Goal: Communication & Community: Answer question/provide support

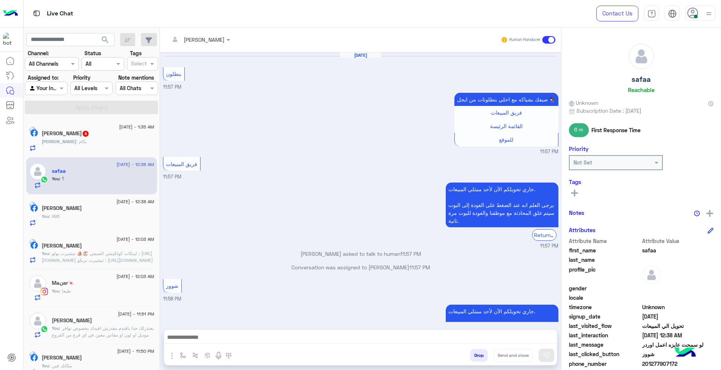
click at [109, 155] on div "[DATE] - 1:35 AM [PERSON_NAME] 4 [PERSON_NAME] : بكام" at bounding box center [91, 139] width 131 height 38
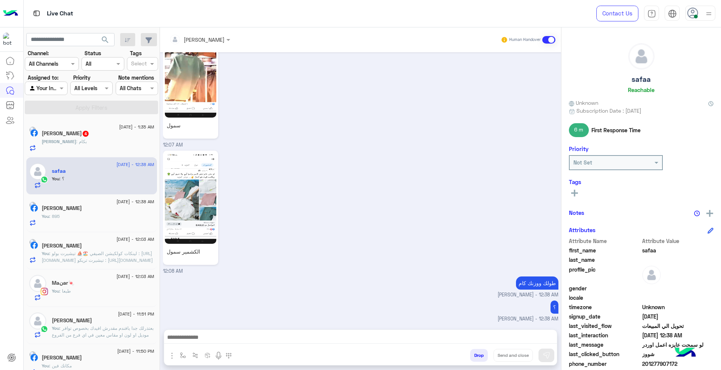
click at [100, 158] on div "[DATE] - 12:38 AM safaa You : ؟" at bounding box center [91, 176] width 131 height 38
click at [96, 140] on div "[PERSON_NAME] : بكام" at bounding box center [98, 144] width 113 height 13
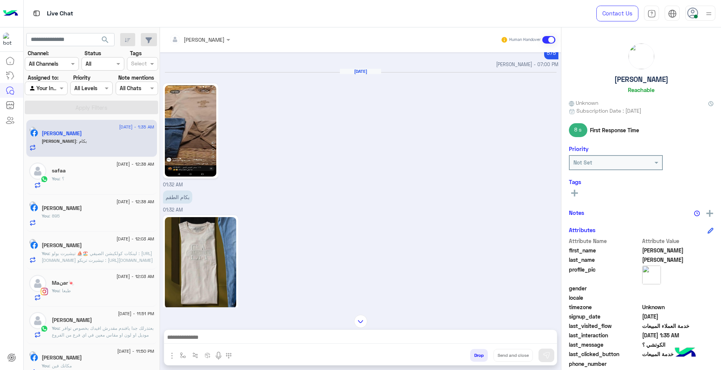
scroll to position [833, 0]
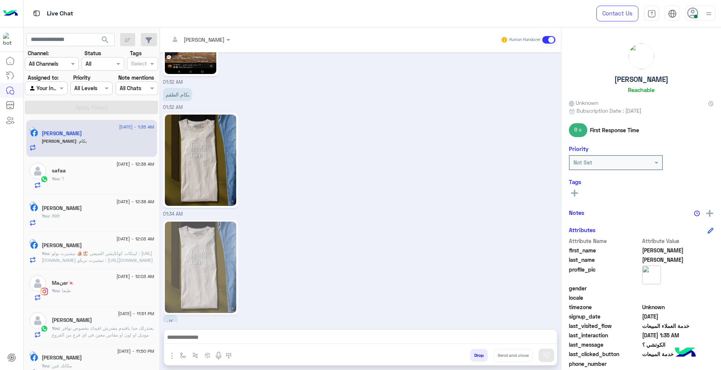
click at [475, 354] on button "Drop" at bounding box center [479, 355] width 18 height 13
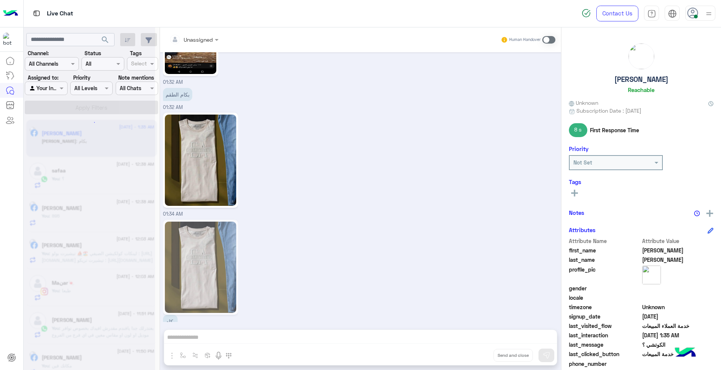
click at [475, 354] on div "Unassigned Human Handover [DATE] 04:55 PM عميلنا [PERSON_NAME] اهلا بيك في [GEO…" at bounding box center [360, 199] width 401 height 345
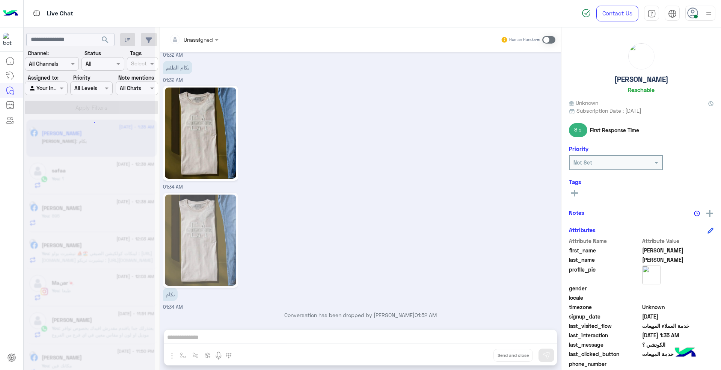
click at [475, 354] on div "Unassigned Human Handover [DATE] 04:55 PM عميلنا [PERSON_NAME] اهلا بيك في [GEO…" at bounding box center [360, 199] width 401 height 345
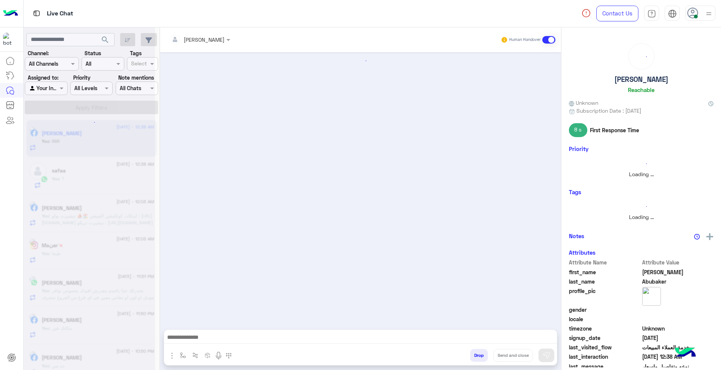
click at [475, 354] on button "Drop" at bounding box center [479, 355] width 18 height 13
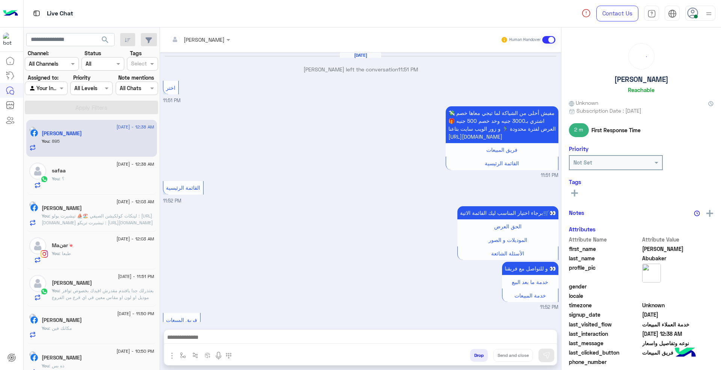
click at [475, 354] on button "Drop" at bounding box center [479, 355] width 18 height 13
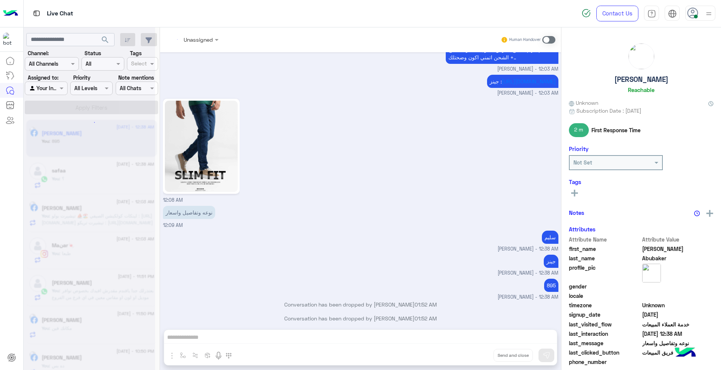
click at [475, 354] on div "Unassigned Human Handover [DATE] [PERSON_NAME] left the conversation 11:51 PM ا…" at bounding box center [360, 199] width 401 height 345
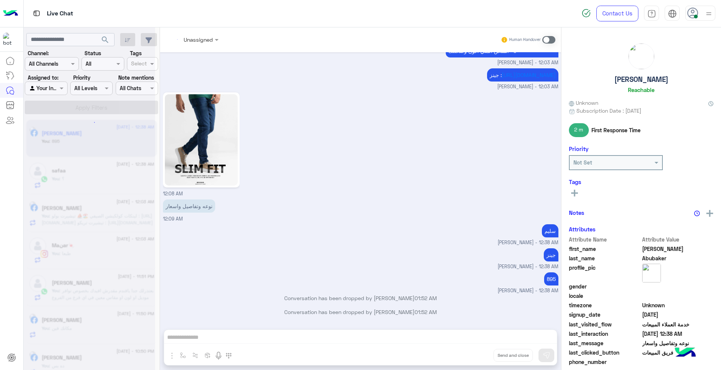
click at [475, 354] on div "Unassigned Human Handover [DATE] [PERSON_NAME] left the conversation 11:51 PM ا…" at bounding box center [360, 199] width 401 height 345
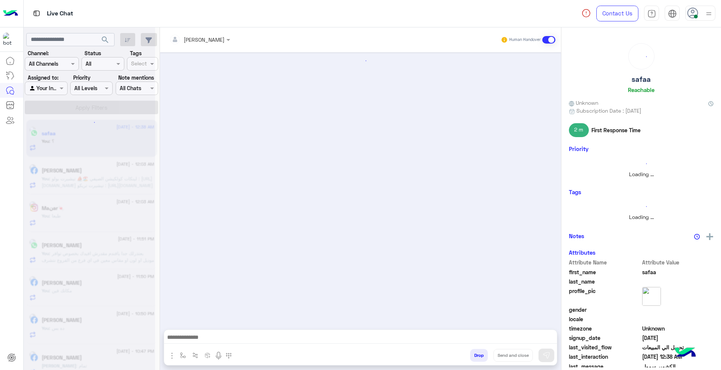
click at [475, 354] on button "Drop" at bounding box center [479, 355] width 18 height 13
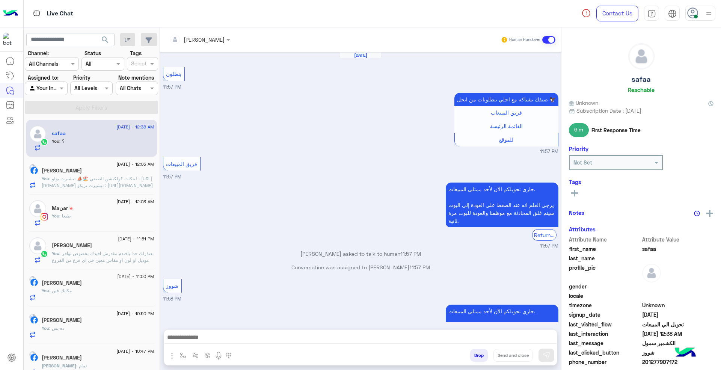
click at [475, 354] on button "Drop" at bounding box center [479, 355] width 18 height 13
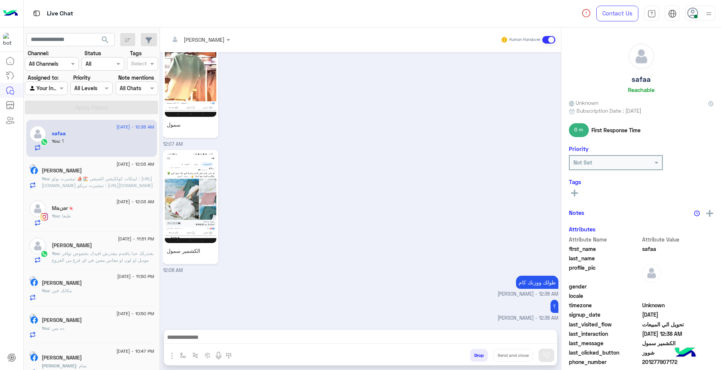
click at [475, 354] on div "[PERSON_NAME] Human Handover [DATE] بنطلون 11:57 PM صيفك بشياكه مع احلي بنطلونا…" at bounding box center [360, 199] width 401 height 345
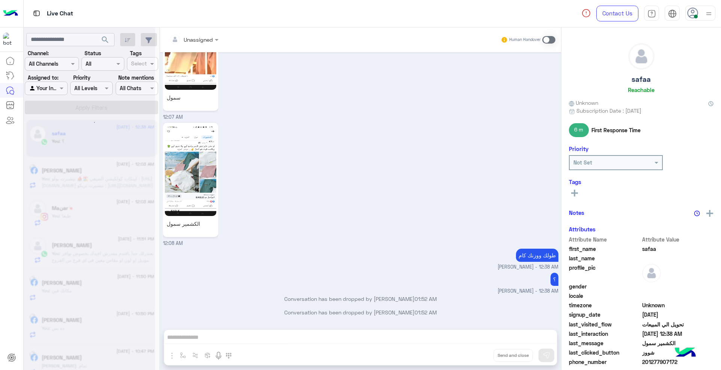
click at [475, 354] on div "Unassigned Human Handover [DATE] بنطلون 11:57 PM صيفك بشياكه مع احلي بنطلونات م…" at bounding box center [360, 199] width 401 height 345
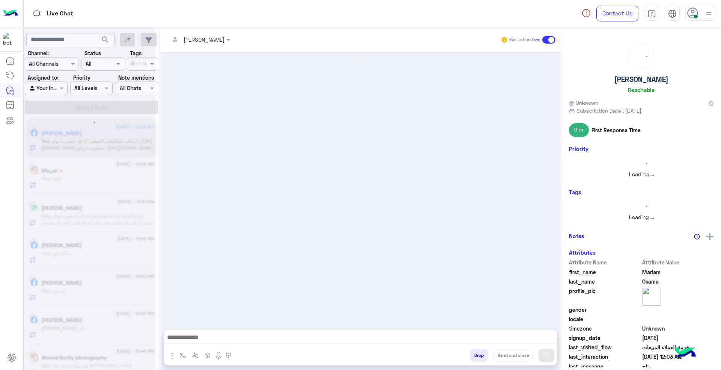
click at [475, 354] on button "Drop" at bounding box center [479, 355] width 18 height 13
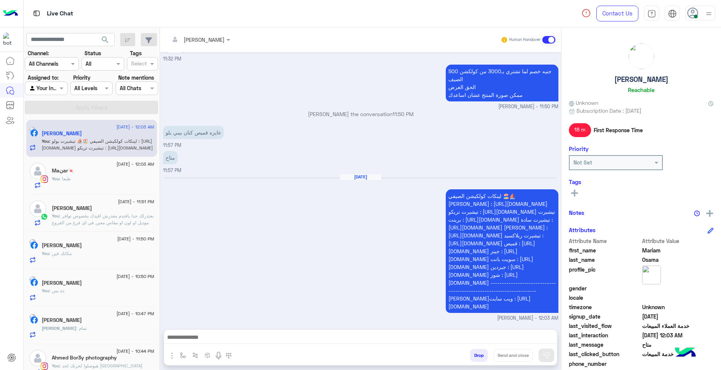
click at [475, 354] on div "[PERSON_NAME] Human Handover [DATE] الموقع 11:31 PM الموقع 11:31 PM الموقع 11:3…" at bounding box center [360, 199] width 401 height 345
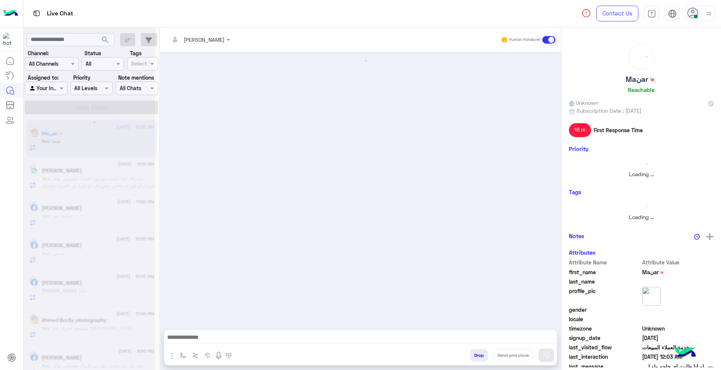
click at [475, 354] on button "Drop" at bounding box center [479, 355] width 18 height 13
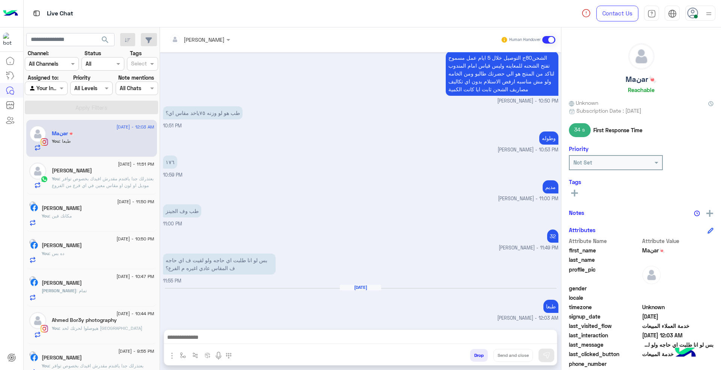
click at [475, 354] on button "Drop" at bounding box center [479, 355] width 18 height 13
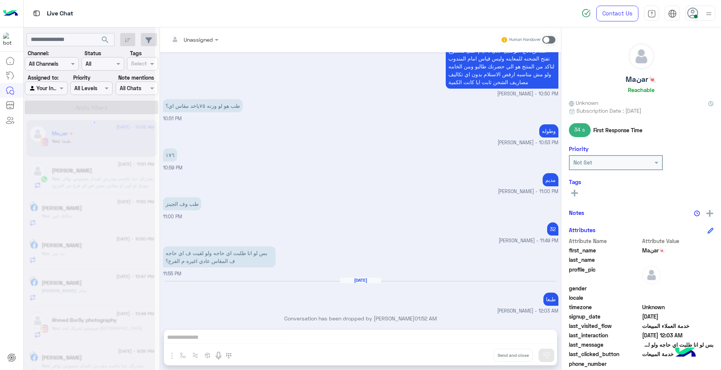
click at [475, 354] on div "Unassigned Human Handover [DATE] محتاج منهم اي [PERSON_NAME] - 10:48 PM منه [PE…" at bounding box center [360, 199] width 401 height 345
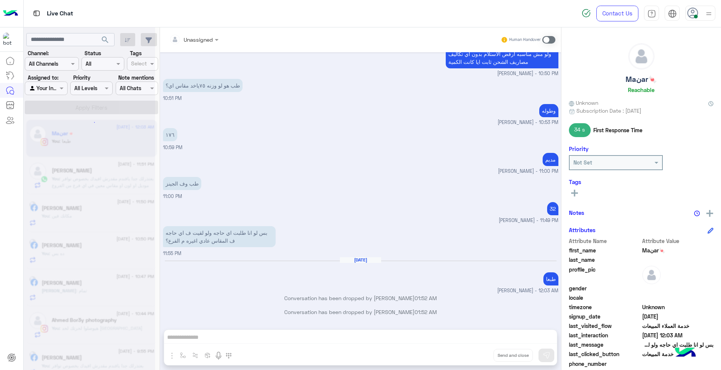
click at [0, 0] on button "Drop" at bounding box center [0, 0] width 0 height 0
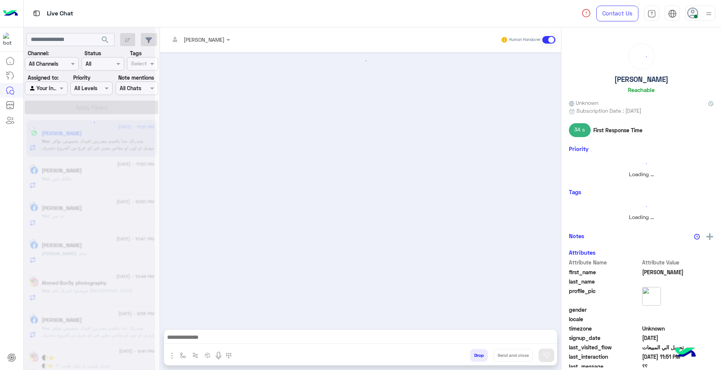
click at [475, 354] on button "Drop" at bounding box center [479, 355] width 18 height 13
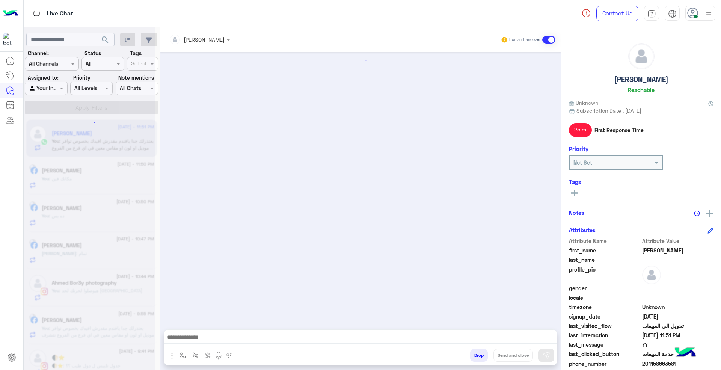
click at [475, 354] on button "Drop" at bounding box center [479, 355] width 18 height 13
click at [475, 354] on div "[PERSON_NAME] Human Handover Drop Send and close" at bounding box center [360, 199] width 401 height 345
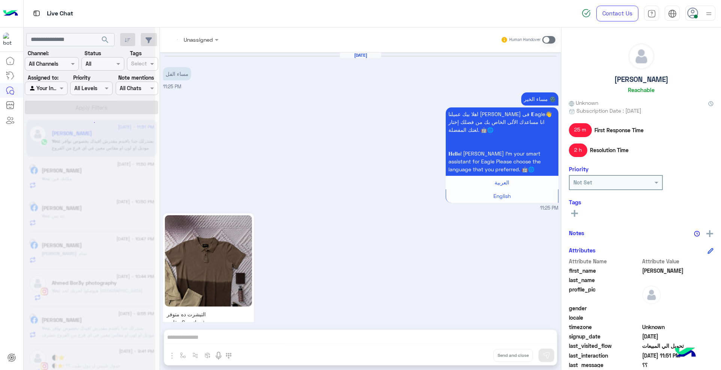
click at [475, 354] on div "Unassigned Human Handover [DATE] مساء الفل 11:25 PM مساء الخير 🌚 اهلا بيك عميلن…" at bounding box center [360, 199] width 401 height 345
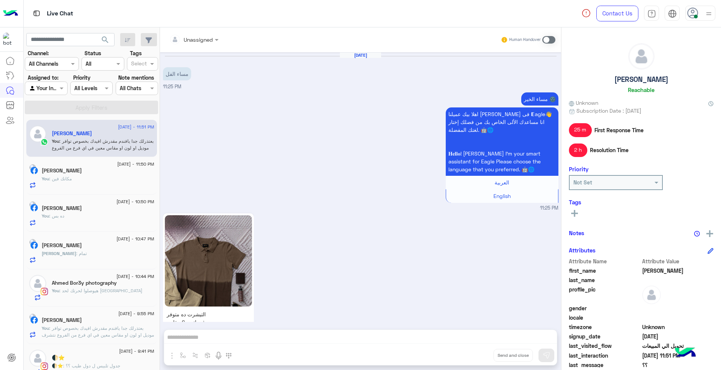
click at [0, 0] on button "Drop" at bounding box center [0, 0] width 0 height 0
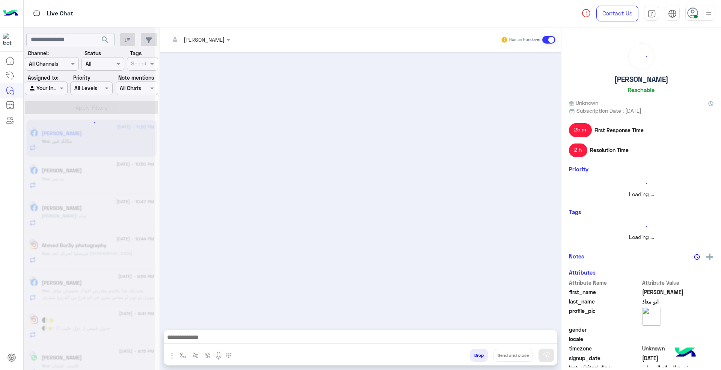
click at [475, 354] on button "Drop" at bounding box center [479, 355] width 18 height 13
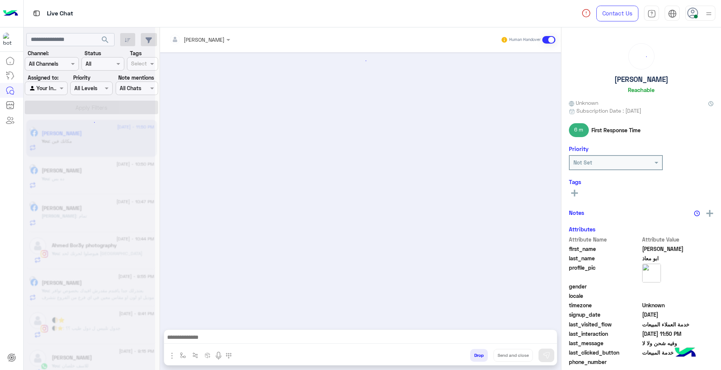
click at [475, 354] on button "Drop" at bounding box center [479, 355] width 18 height 13
click at [475, 354] on div "[PERSON_NAME] Human Handover Drop Send and close" at bounding box center [360, 199] width 401 height 345
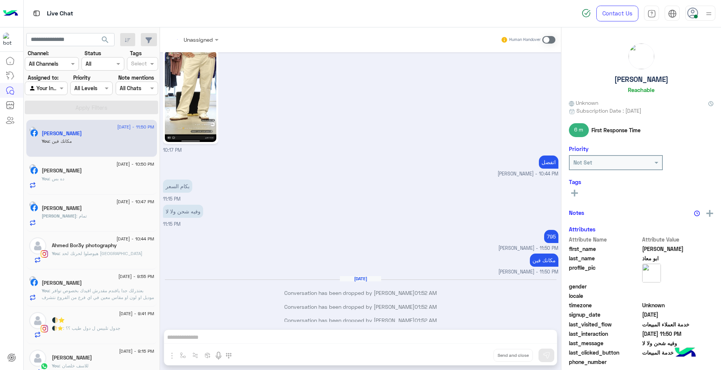
click at [0, 0] on button "Drop" at bounding box center [0, 0] width 0 height 0
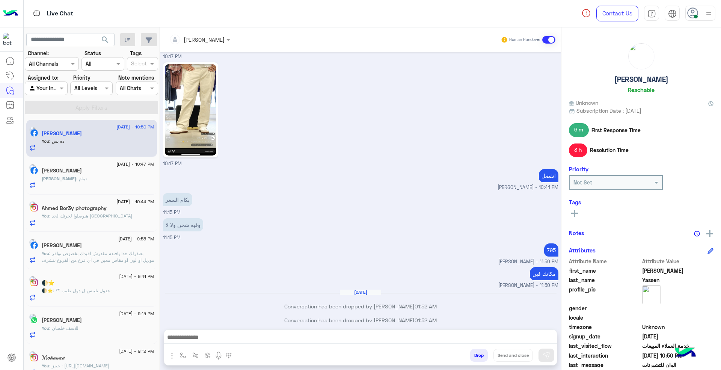
click at [475, 354] on button "Drop" at bounding box center [479, 355] width 18 height 13
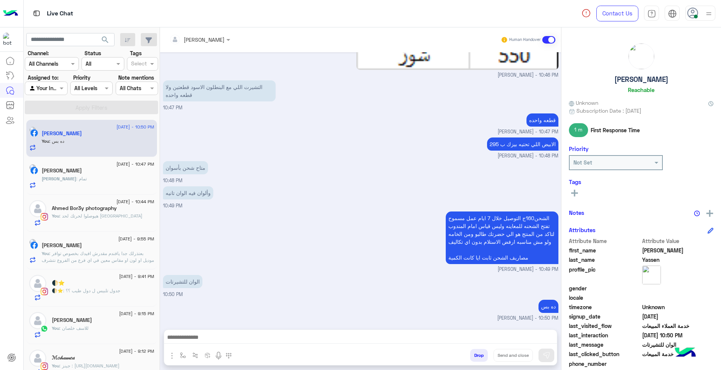
scroll to position [450, 0]
click at [475, 354] on button "Drop" at bounding box center [479, 355] width 18 height 13
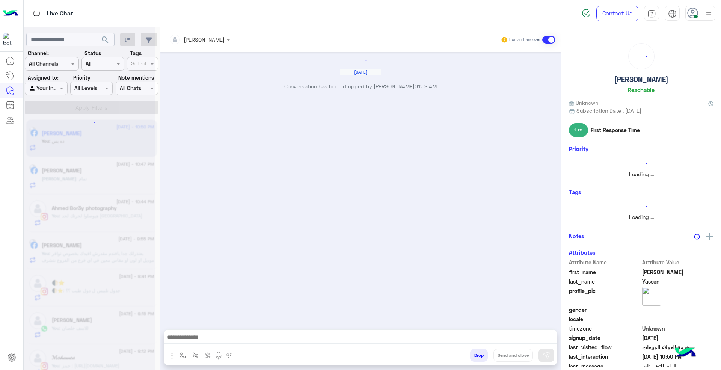
click at [475, 354] on button "Drop" at bounding box center [479, 355] width 18 height 13
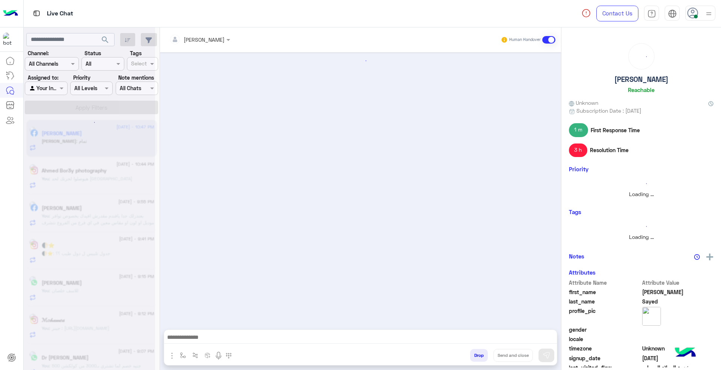
click at [475, 354] on button "Drop" at bounding box center [479, 355] width 18 height 13
click at [475, 354] on div "[PERSON_NAME] Human Handover Drop Send and close" at bounding box center [360, 199] width 401 height 345
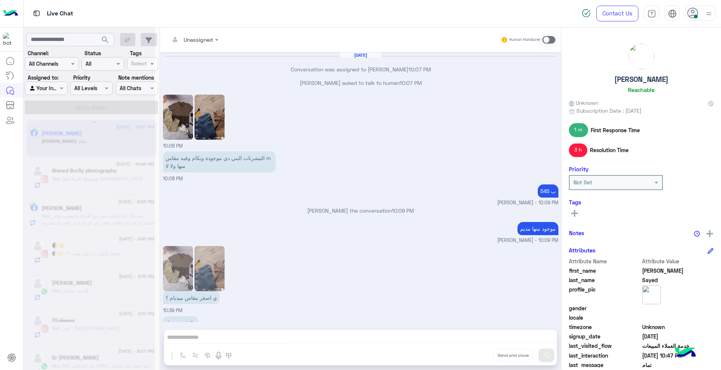
scroll to position [367, 0]
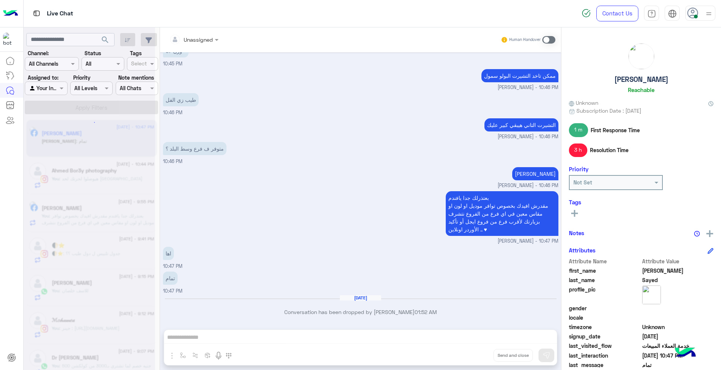
click at [475, 354] on div "Unassigned Human Handover [DATE] Conversation was assigned to [PERSON_NAME] 10:…" at bounding box center [360, 199] width 401 height 345
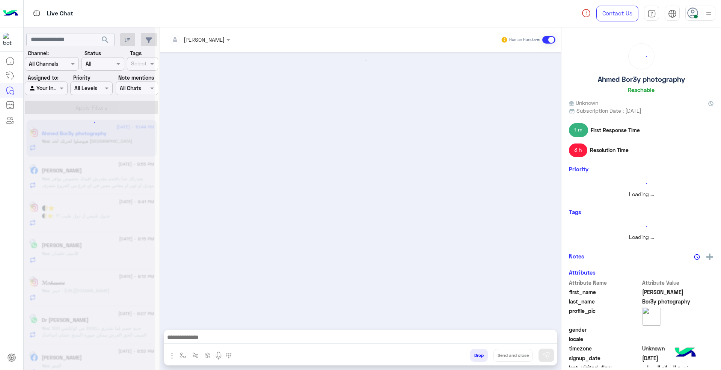
click at [475, 354] on button "Drop" at bounding box center [479, 355] width 18 height 13
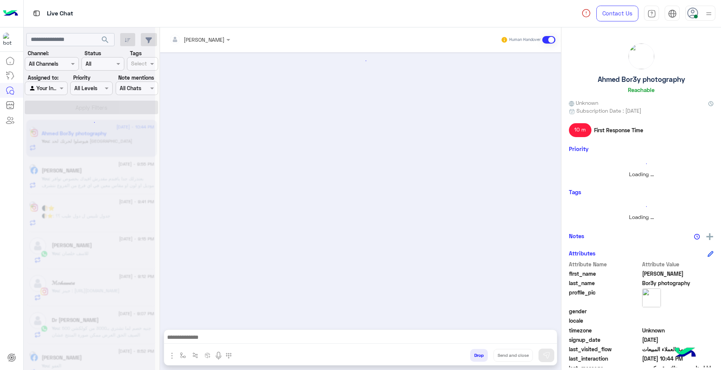
click at [475, 354] on button "Drop" at bounding box center [479, 355] width 18 height 13
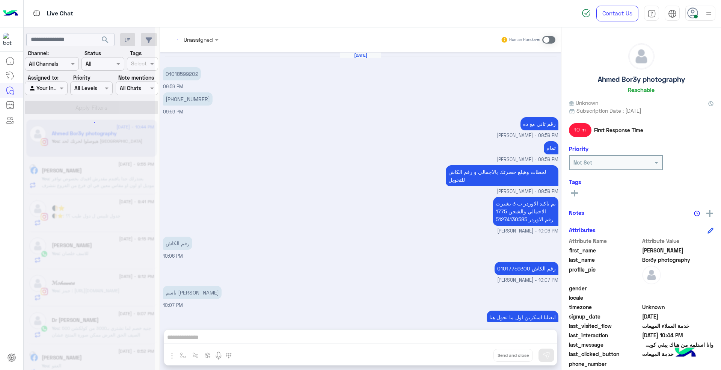
scroll to position [461, 0]
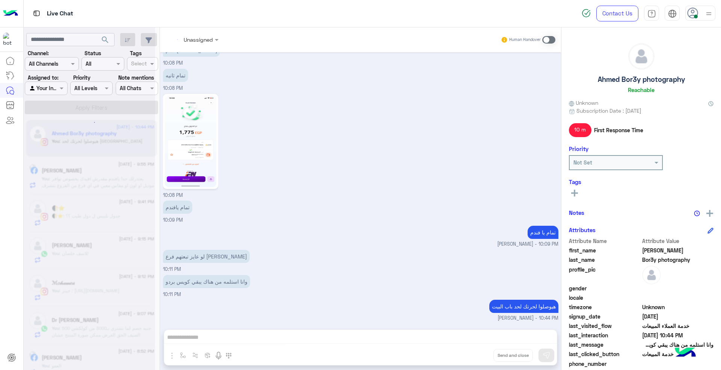
click at [475, 354] on div "Unassigned Human Handover [DATE] 01018599202 09:59 PM [PHONE_NUMBER]:59 PM رقم …" at bounding box center [360, 199] width 401 height 345
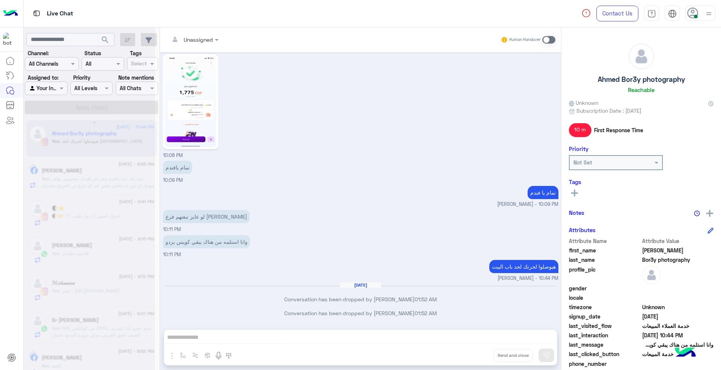
click at [0, 0] on button "Drop" at bounding box center [0, 0] width 0 height 0
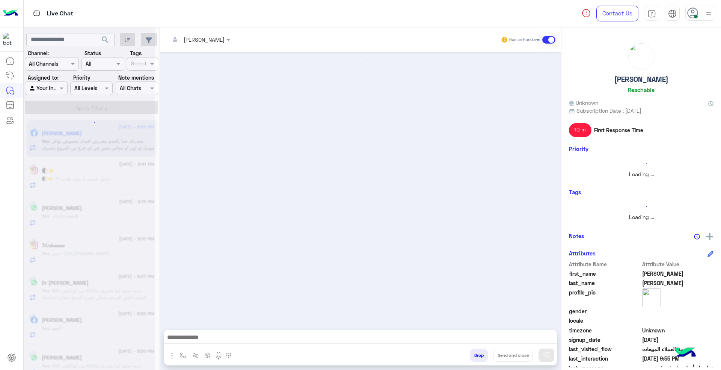
click at [475, 354] on button "Drop" at bounding box center [479, 355] width 18 height 13
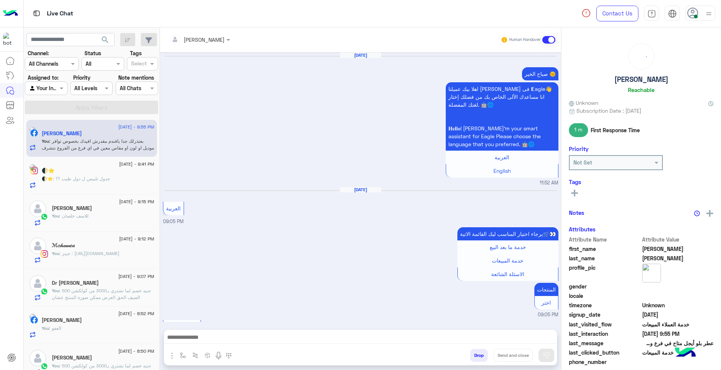
click at [475, 354] on button "Drop" at bounding box center [479, 355] width 18 height 13
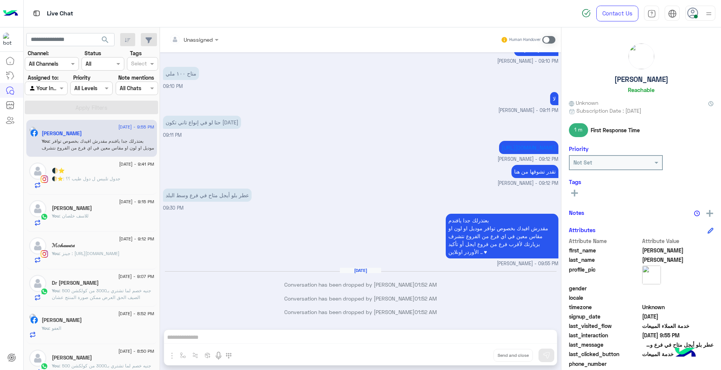
scroll to position [616, 0]
click at [475, 354] on div "Unassigned Human Handover [DATE] صباح الخير 🌞 اهلا بيك عميلنا [PERSON_NAME] فى …" at bounding box center [360, 199] width 401 height 345
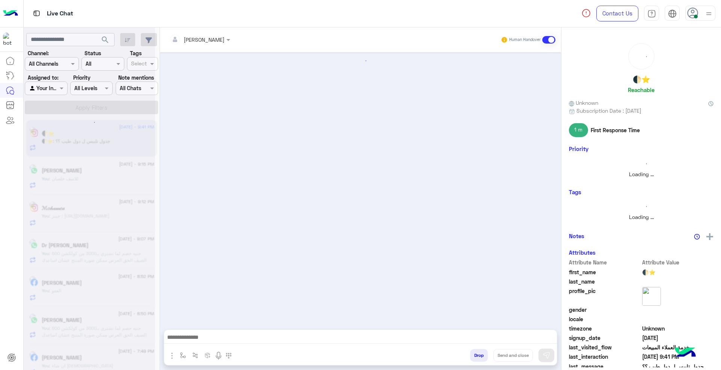
click at [475, 354] on button "Drop" at bounding box center [479, 355] width 18 height 13
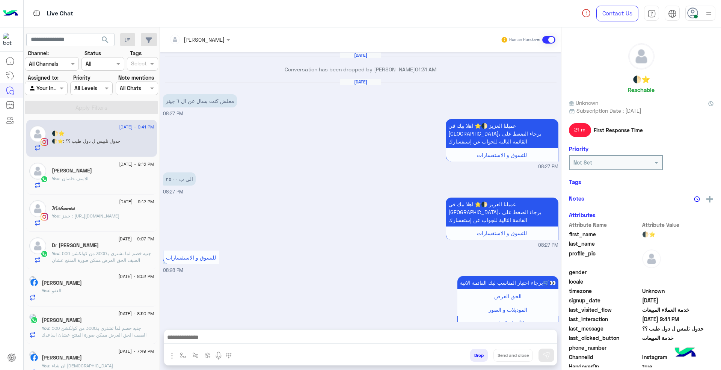
click at [475, 354] on div "[PERSON_NAME] Human Handover [DATE] Conversation has been dropped by [PERSON_NA…" at bounding box center [360, 199] width 401 height 345
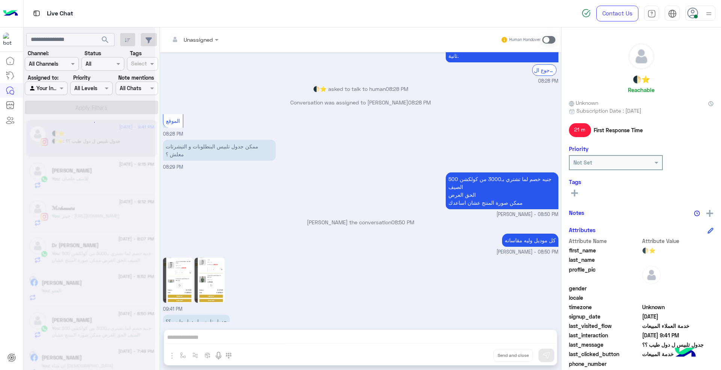
scroll to position [531, 0]
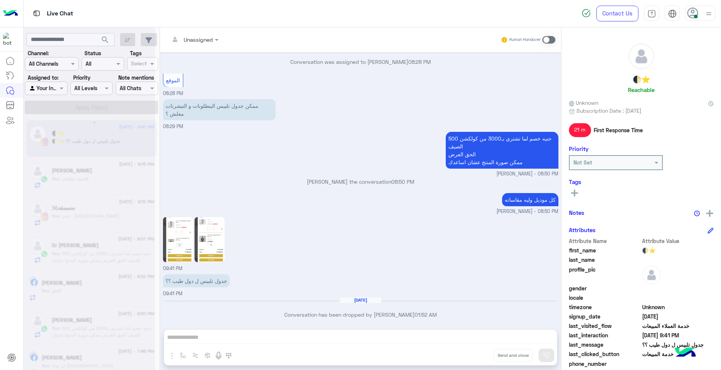
click at [475, 354] on div "Unassigned Human Handover [DATE] Conversation has been dropped by [PERSON_NAME]…" at bounding box center [360, 199] width 401 height 345
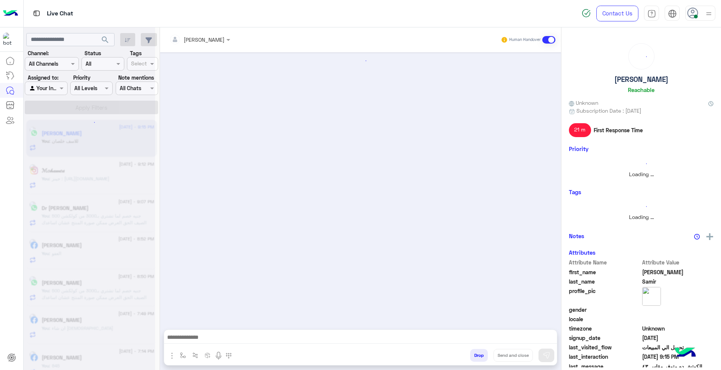
click at [475, 354] on button "Drop" at bounding box center [479, 355] width 18 height 13
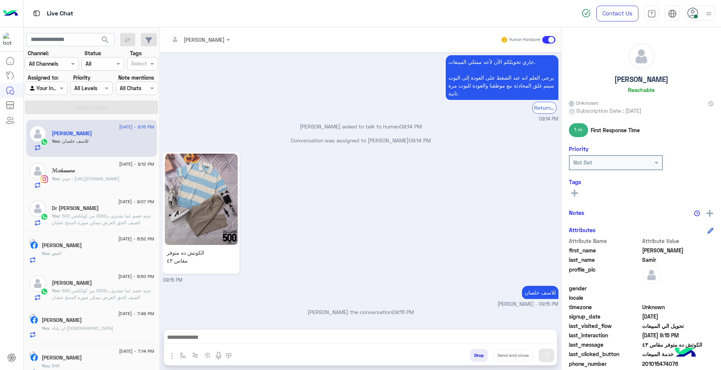
click at [475, 354] on div "[PERSON_NAME] Human Handover [DATE] مساء الخير 09:14 PM مساء الخير 🌚 اهلا بيك ع…" at bounding box center [360, 199] width 401 height 345
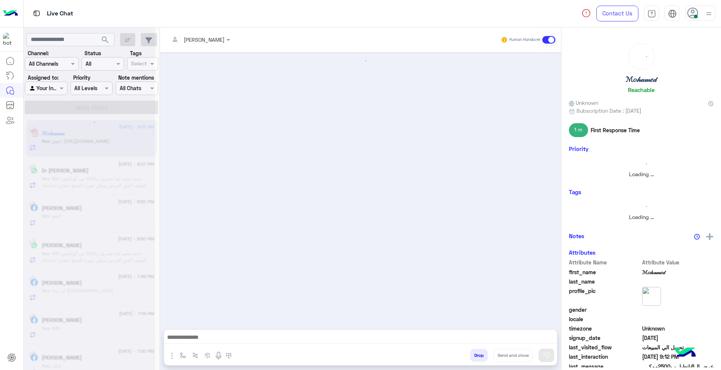
click at [475, 354] on button "Drop" at bounding box center [479, 355] width 18 height 13
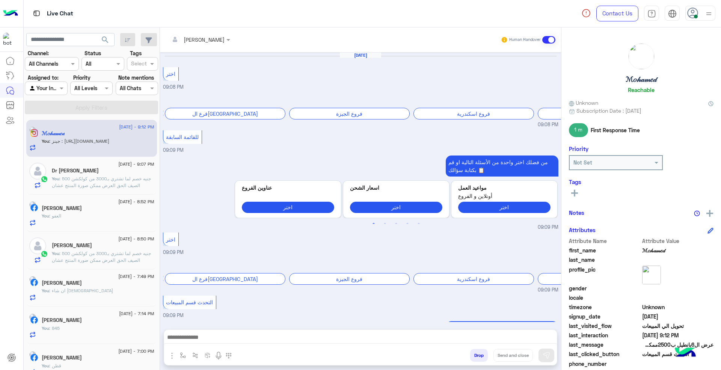
click at [475, 354] on button "Drop" at bounding box center [479, 355] width 18 height 13
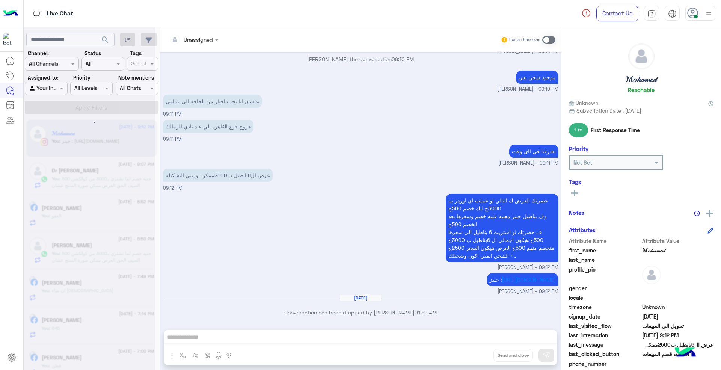
click at [475, 354] on div "Unassigned Human Handover [DATE] اختر 09:08 PM برجاء إختيار المحافظة فرع القاهر…" at bounding box center [360, 199] width 401 height 345
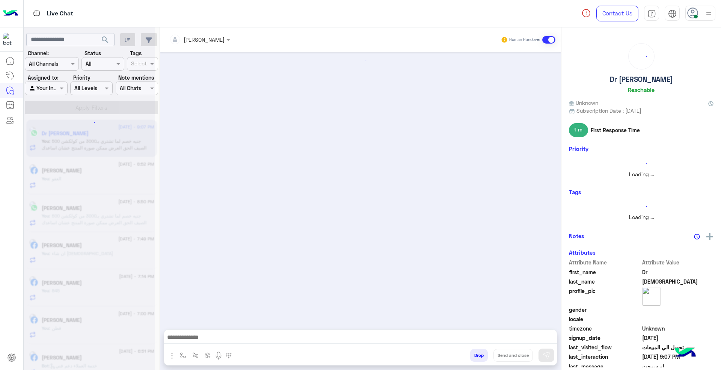
click at [475, 354] on button "Drop" at bounding box center [479, 355] width 18 height 13
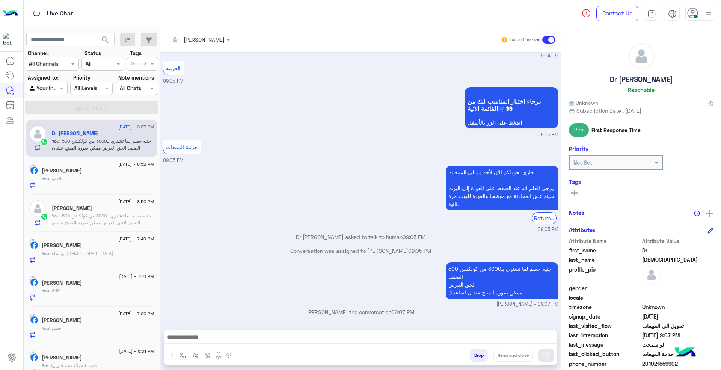
click at [475, 354] on div "[PERSON_NAME] Human Handover [DATE] لو سمحت 09:04 PM اهلا بيك عميلنا [PERSON_NA…" at bounding box center [360, 199] width 401 height 345
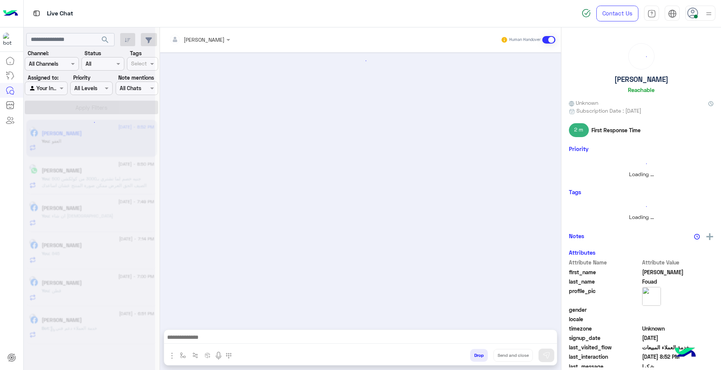
click at [475, 354] on div "[PERSON_NAME] Human Handover Drop Send and close" at bounding box center [360, 199] width 401 height 345
click at [475, 354] on button "Drop" at bounding box center [479, 355] width 18 height 13
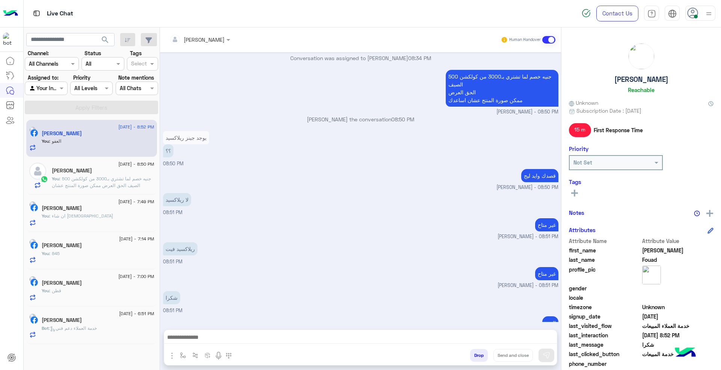
click at [475, 354] on div "[PERSON_NAME] Human Handover [DATE] يوجد جينز ريلاكسيد 08:34 PM عميلنا [PERSON_…" at bounding box center [360, 199] width 401 height 345
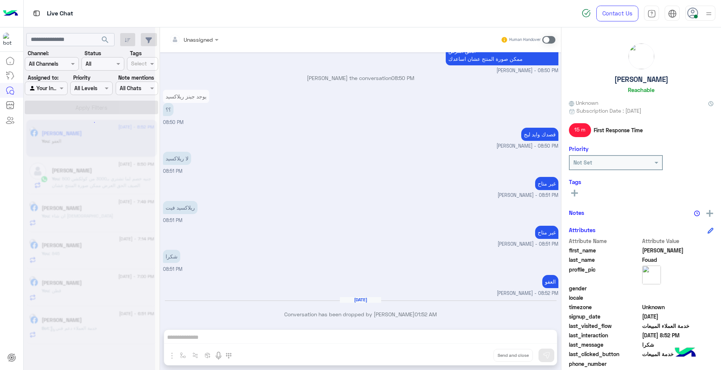
click at [475, 354] on div "Unassigned Human Handover [DATE] يوجد جينز ريلاكسيد 08:34 PM عميلنا [PERSON_NAM…" at bounding box center [360, 199] width 401 height 345
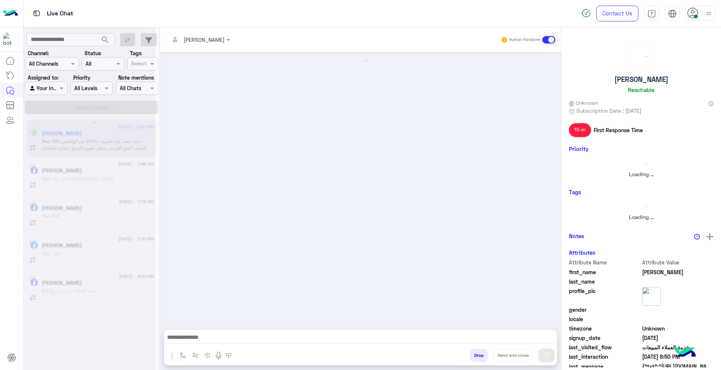
click at [475, 354] on button "Drop" at bounding box center [479, 355] width 18 height 13
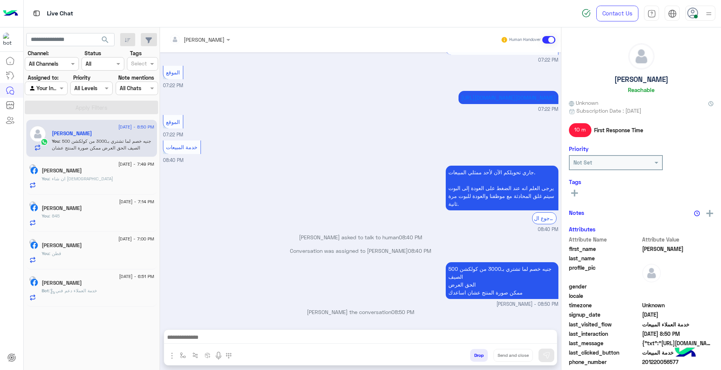
click at [475, 354] on div "[PERSON_NAME] Human Handover [DATE] القائمة الرئيسية 07:21 PM لتصفح الصور و الم…" at bounding box center [360, 199] width 401 height 345
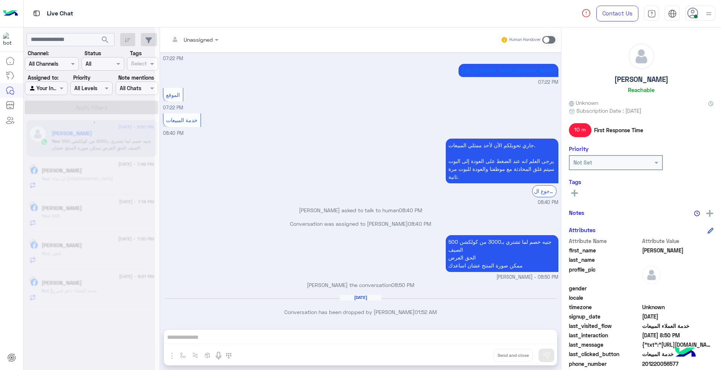
click at [475, 354] on div "Unassigned Human Handover [DATE] القائمة الرئيسية 07:21 PM لتصفح الصور و المودي…" at bounding box center [360, 199] width 401 height 345
click at [0, 0] on button "Drop" at bounding box center [0, 0] width 0 height 0
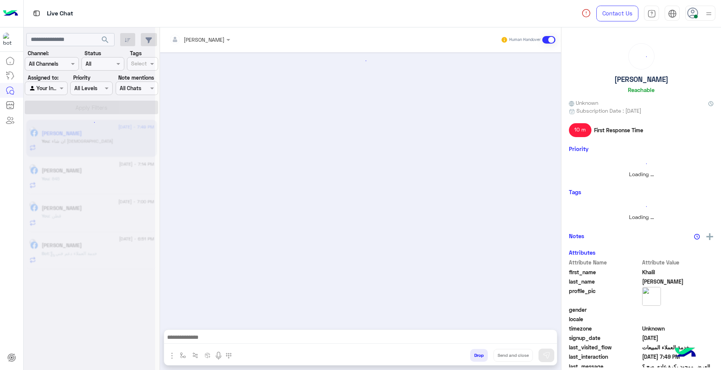
click at [475, 354] on button "Drop" at bounding box center [479, 355] width 18 height 13
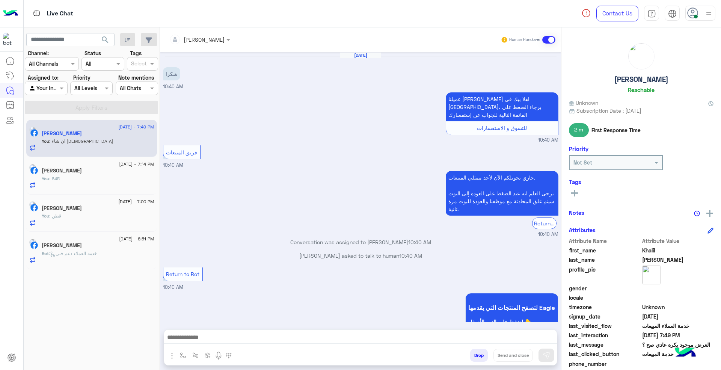
click at [475, 354] on div "[PERSON_NAME] Human Handover [DATE] شكرا 10:40 AM عميلنا [PERSON_NAME] اهلا بيك…" at bounding box center [360, 199] width 401 height 345
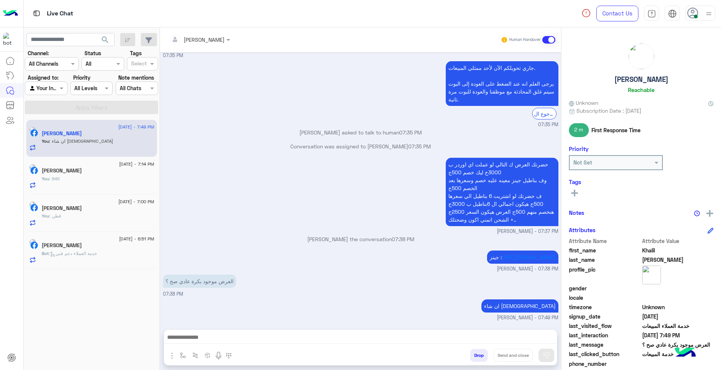
click at [475, 354] on div "[PERSON_NAME] Human Handover [DATE] شكرا 10:40 AM عميلنا [PERSON_NAME] اهلا بيك…" at bounding box center [360, 199] width 401 height 345
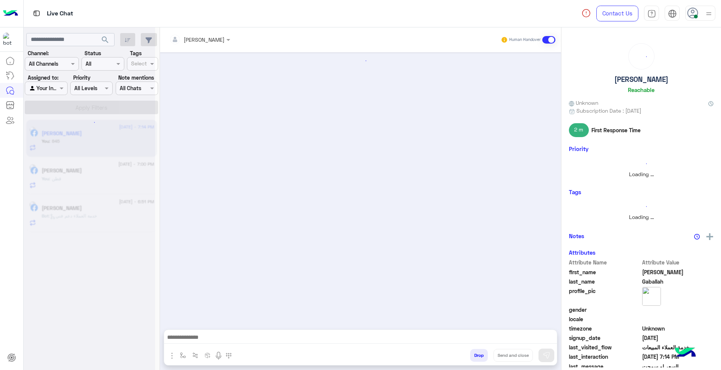
click at [475, 354] on button "Drop" at bounding box center [479, 355] width 18 height 13
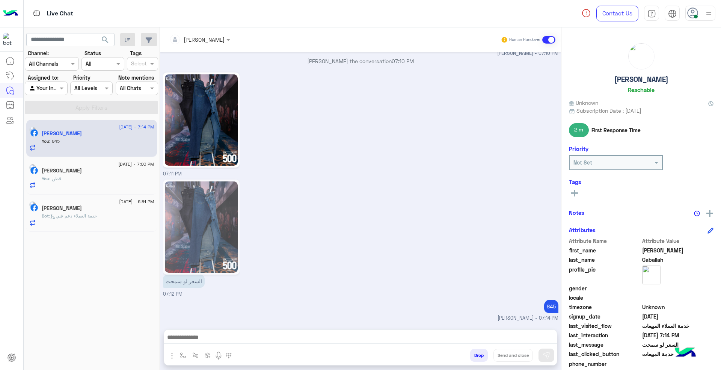
click at [475, 354] on div "[PERSON_NAME] Human Handover [DATE] برجاء إختيار المحافظة فرع القاهرة فروع الجي…" at bounding box center [360, 199] width 401 height 345
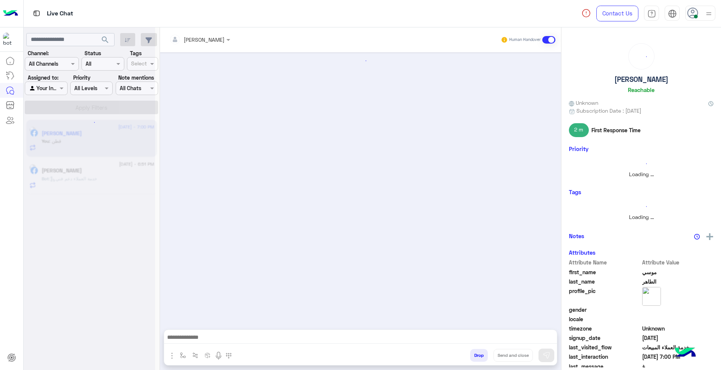
click at [475, 354] on div "[PERSON_NAME] Human Handover Drop Send and close" at bounding box center [360, 199] width 401 height 345
click at [475, 354] on button "Drop" at bounding box center [479, 355] width 18 height 13
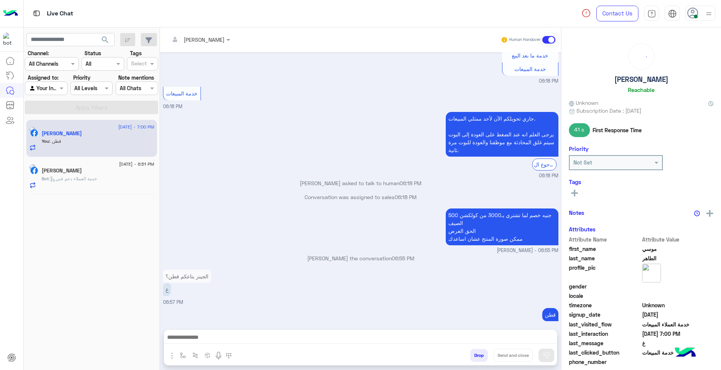
click at [475, 354] on div "[PERSON_NAME] Human Handover [DATE] Conversation was assigned to [PERSON_NAME] …" at bounding box center [360, 199] width 401 height 345
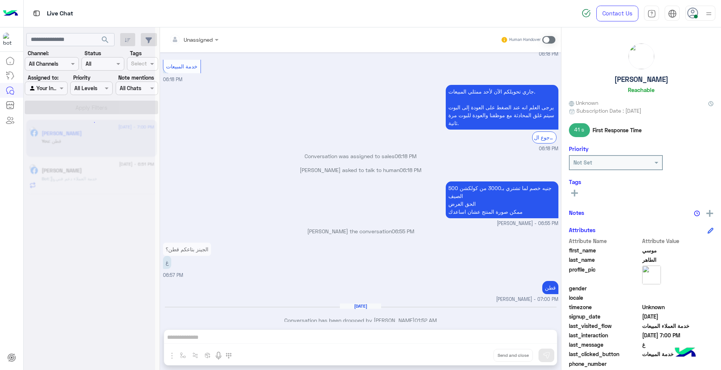
click at [475, 354] on div "Unassigned Human Handover [DATE] Conversation was assigned to [PERSON_NAME] 04:…" at bounding box center [360, 199] width 401 height 345
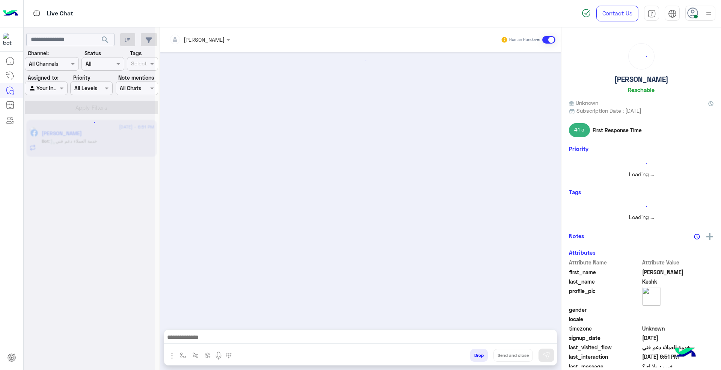
click at [475, 354] on button "Drop" at bounding box center [479, 355] width 18 height 13
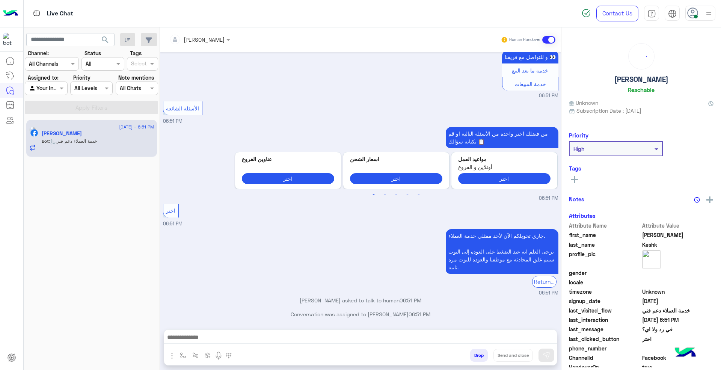
click at [475, 354] on div "[PERSON_NAME] Human Handover [DATE] اساعدك ازاي 02:54 PM [PERSON_NAME] the conv…" at bounding box center [360, 199] width 401 height 345
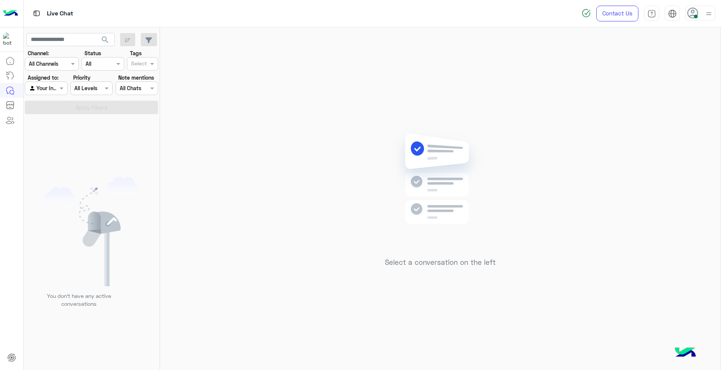
click at [700, 8] on div at bounding box center [700, 13] width 30 height 15
click at [669, 106] on label "Offline" at bounding box center [668, 107] width 82 height 14
click at [641, 169] on link "Sign Out" at bounding box center [648, 166] width 21 height 6
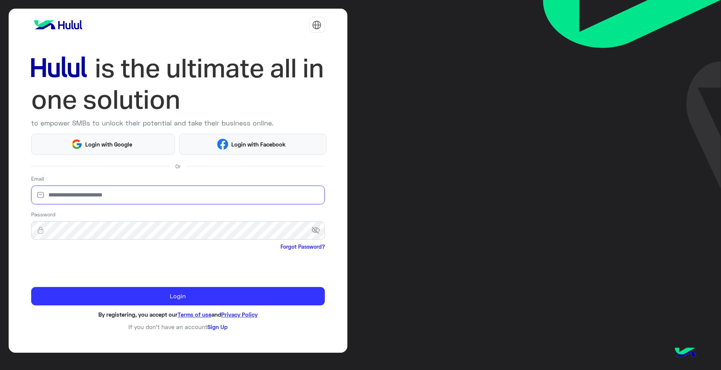
type input "**********"
